Goal: Task Accomplishment & Management: Complete application form

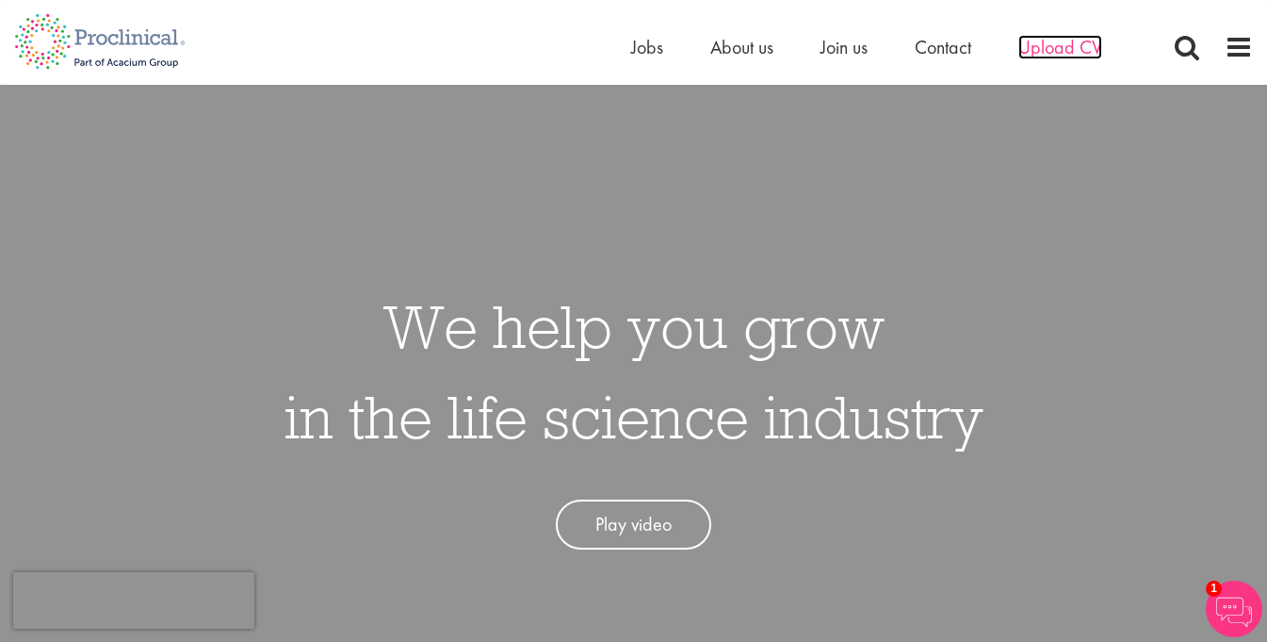
click at [1070, 52] on span "Upload CV" at bounding box center [1060, 47] width 84 height 24
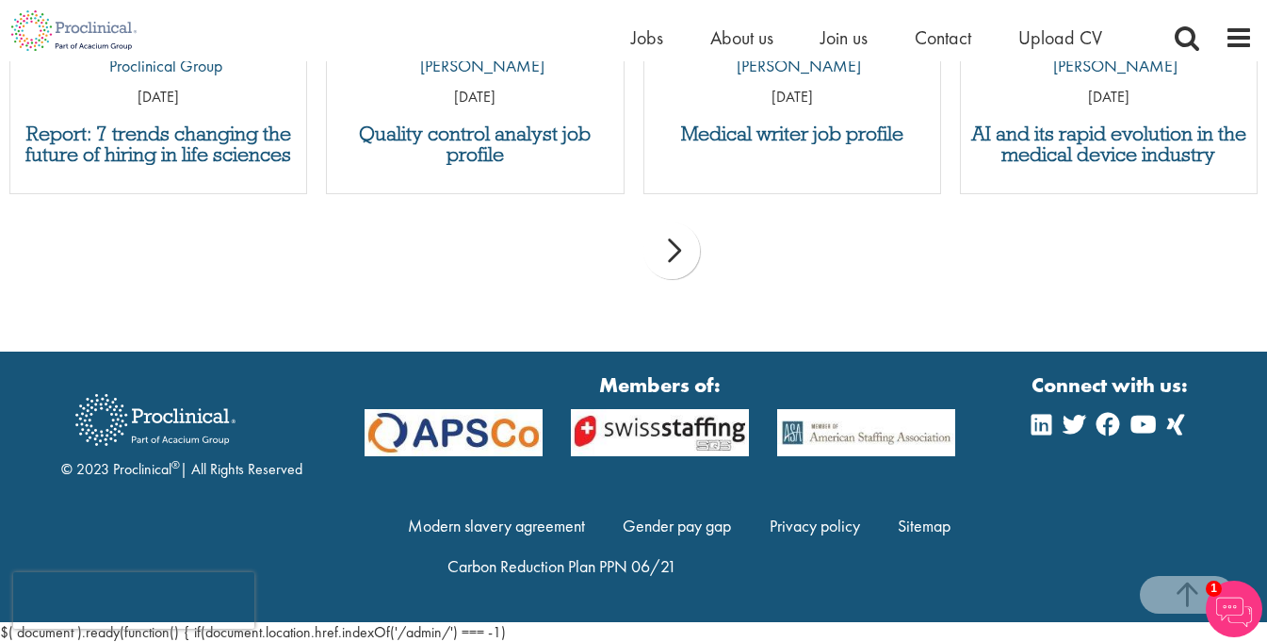
scroll to position [2103, 0]
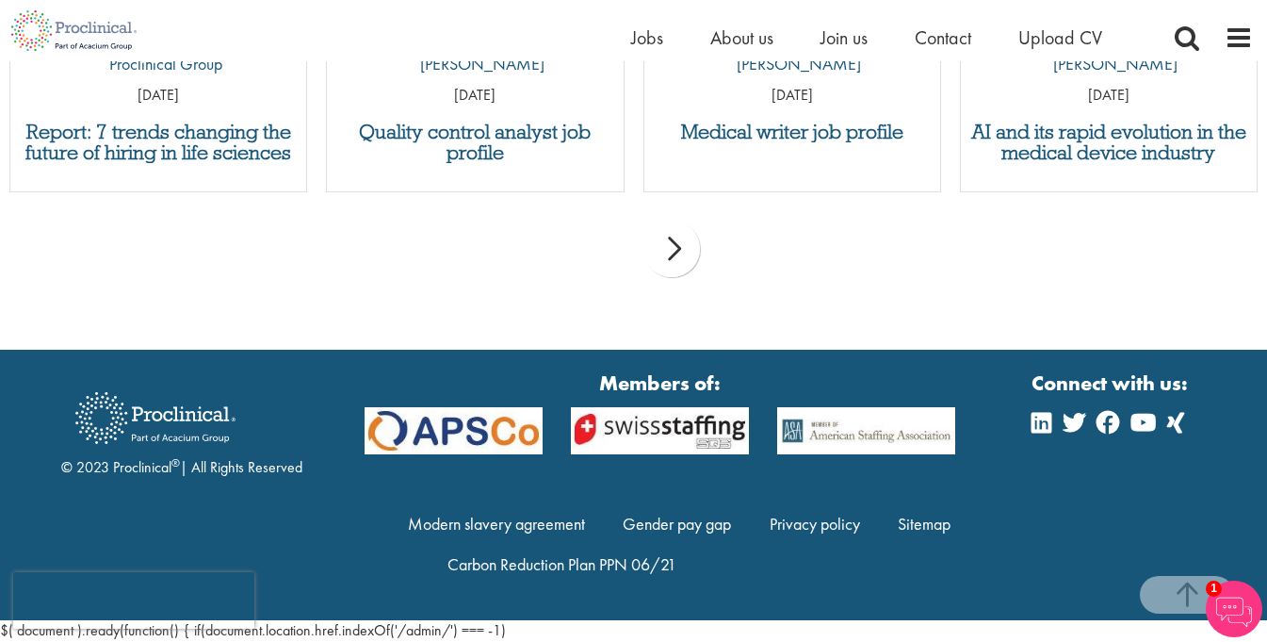
click at [677, 251] on div "next" at bounding box center [671, 248] width 57 height 57
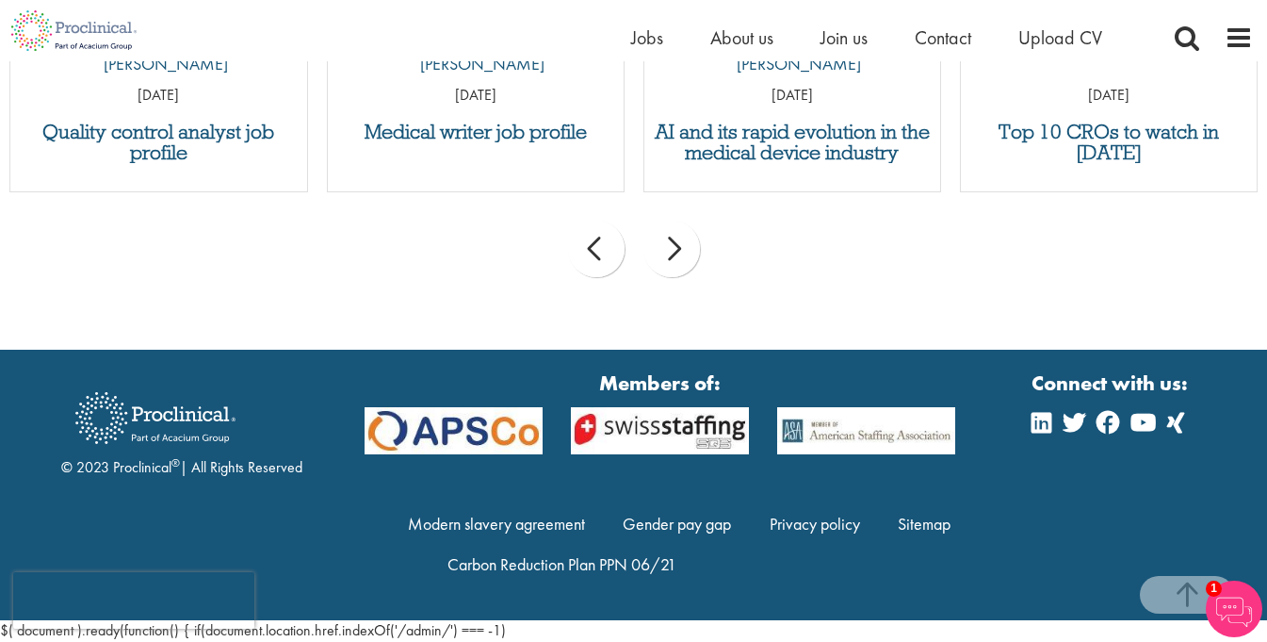
scroll to position [1914, 0]
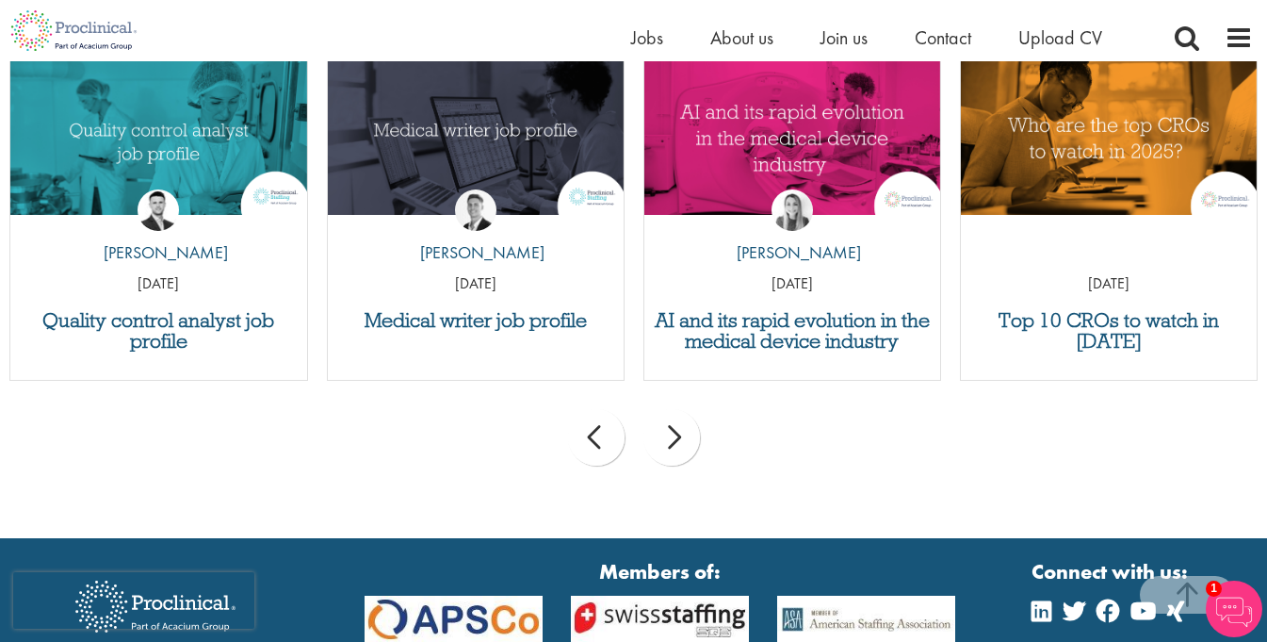
click at [696, 435] on div "next" at bounding box center [671, 437] width 57 height 57
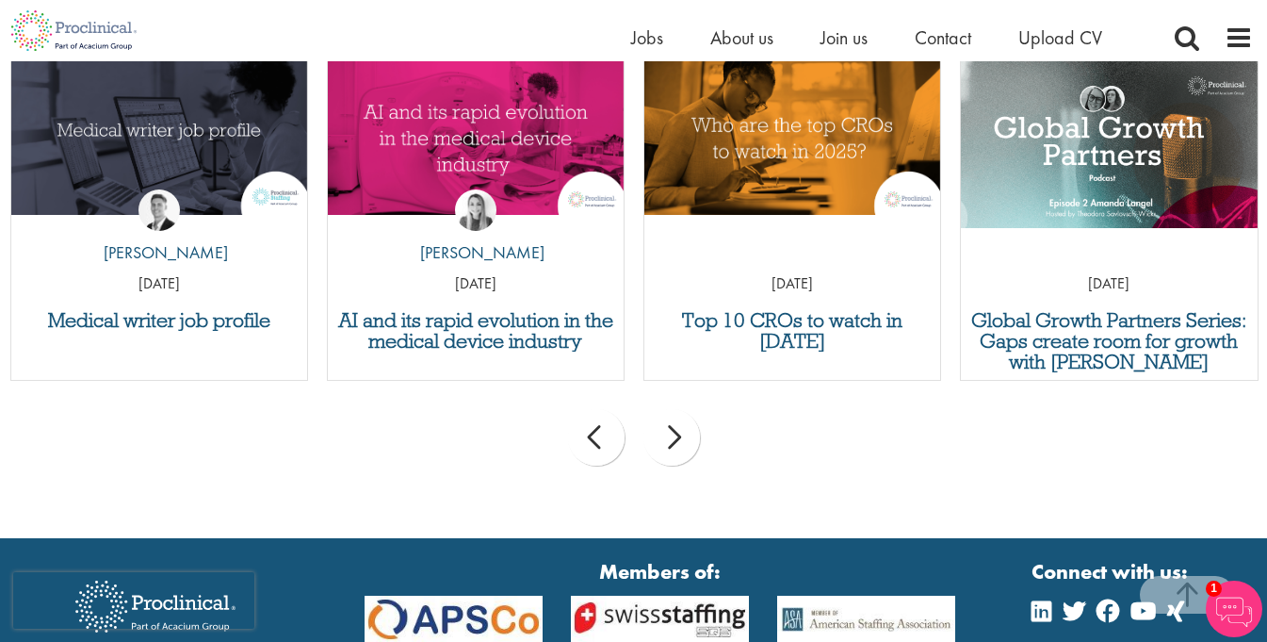
click at [692, 435] on div "next" at bounding box center [671, 437] width 57 height 57
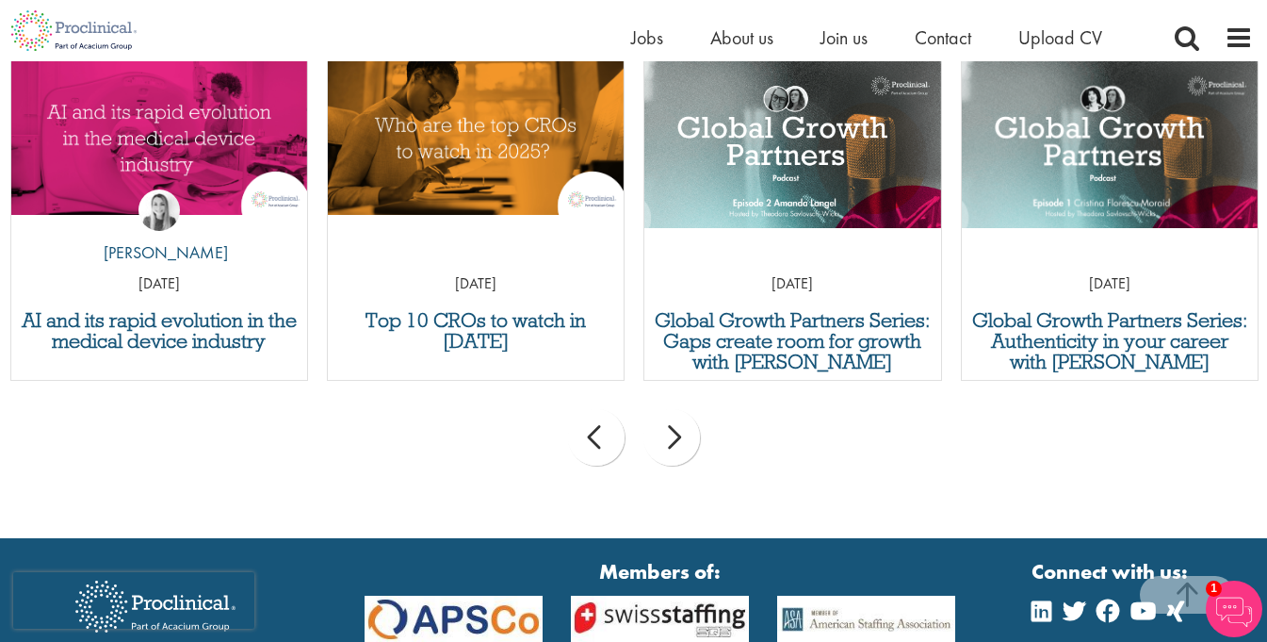
click at [665, 448] on div "next" at bounding box center [671, 437] width 57 height 57
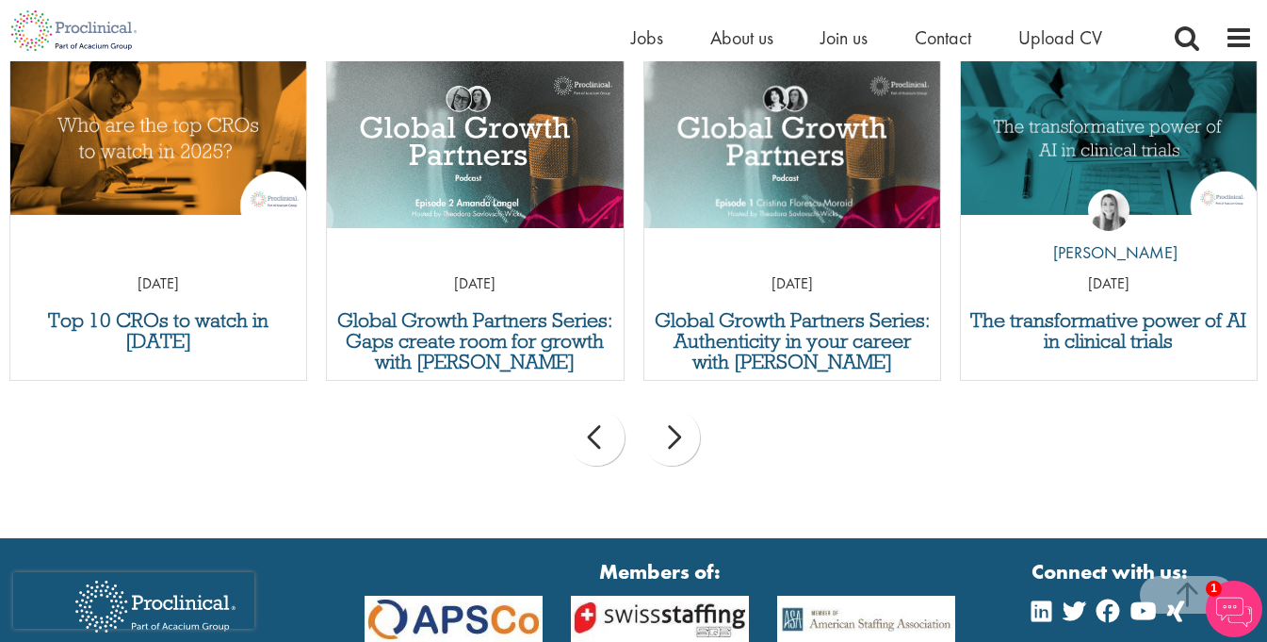
click at [674, 447] on div "next" at bounding box center [671, 437] width 57 height 57
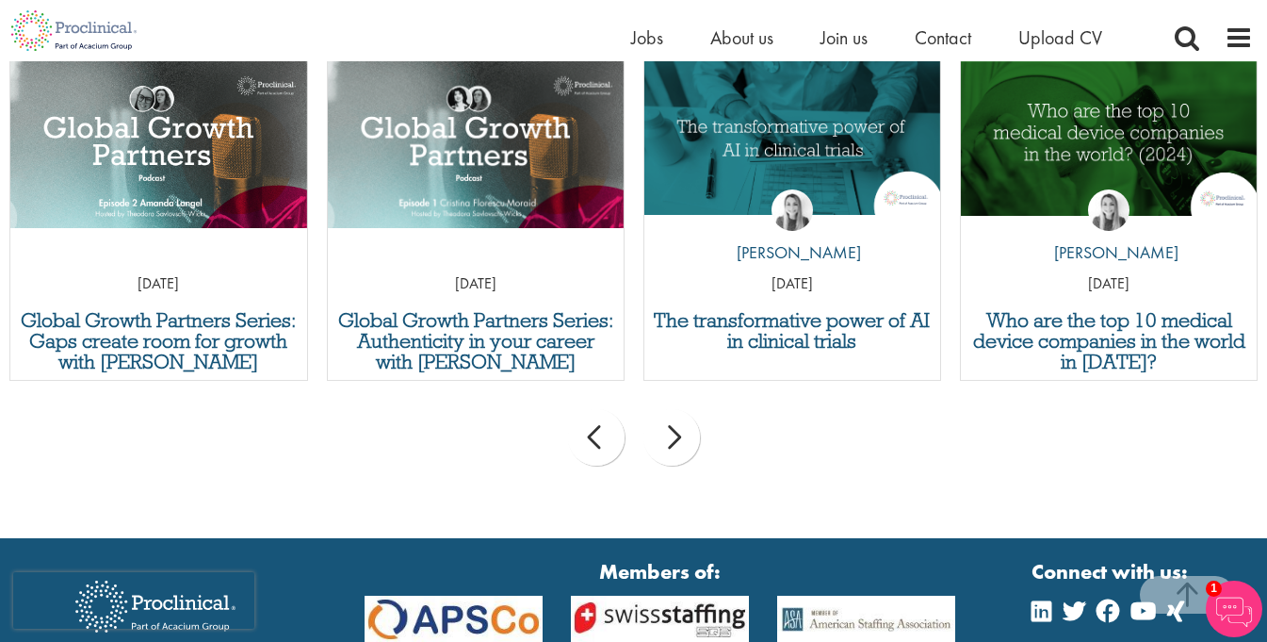
click at [674, 447] on div "next" at bounding box center [671, 437] width 57 height 57
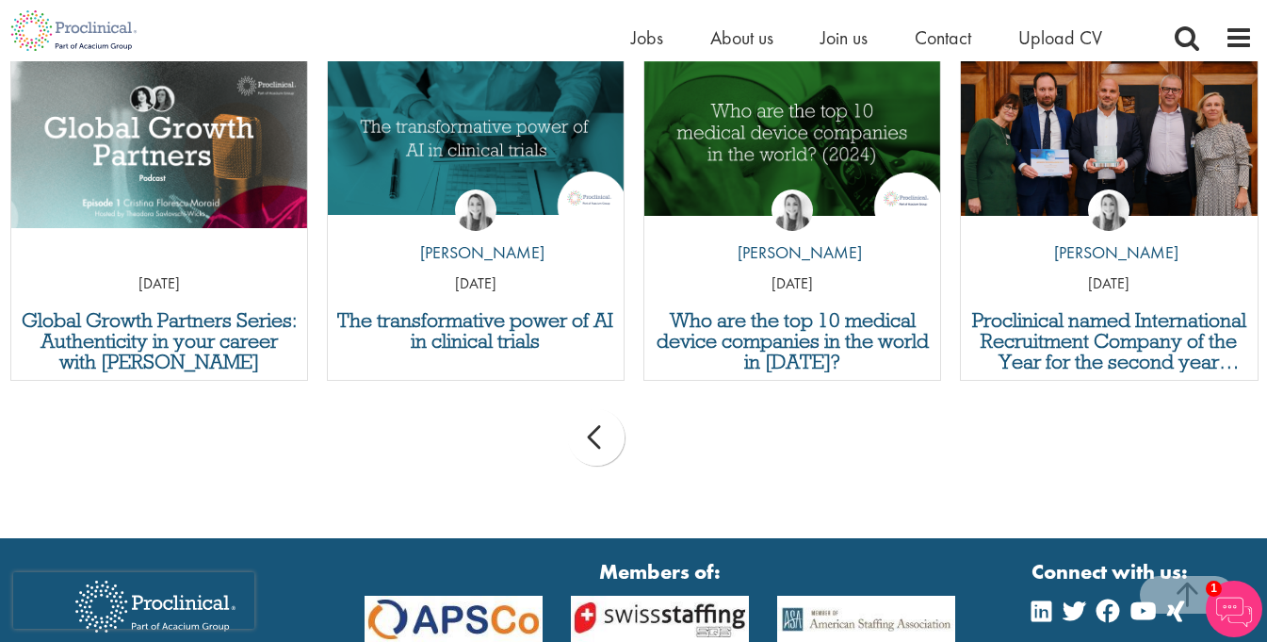
click at [674, 447] on div "prev next" at bounding box center [633, 440] width 1267 height 82
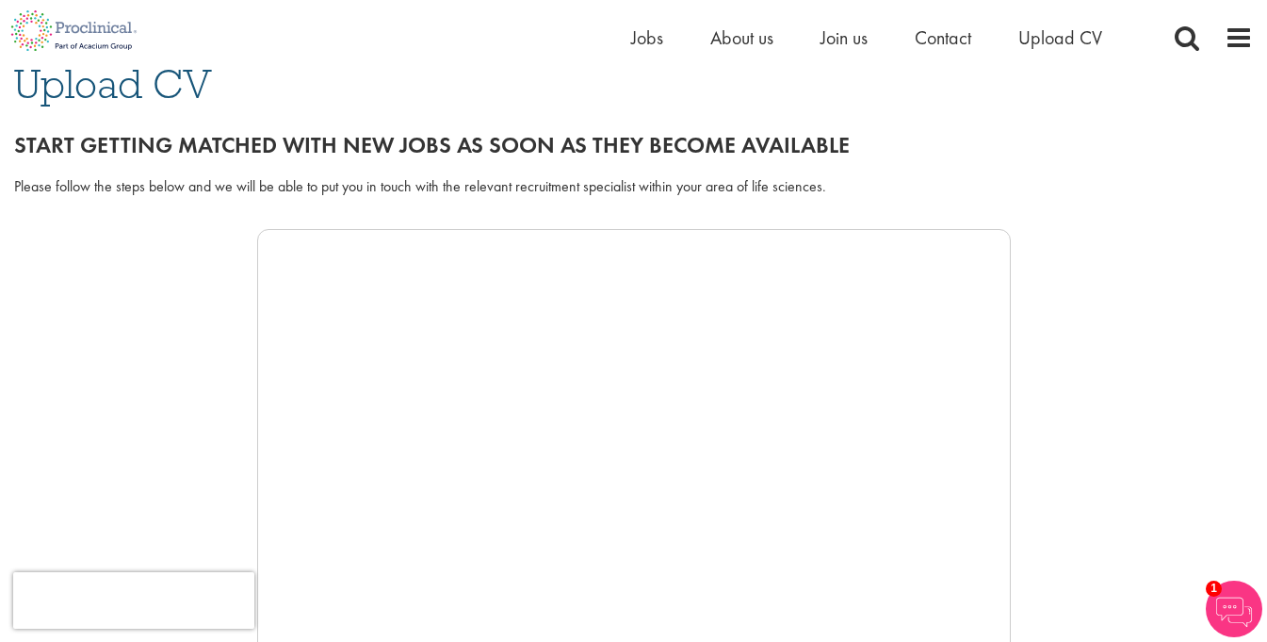
scroll to position [124, 0]
